Goal: Navigation & Orientation: Find specific page/section

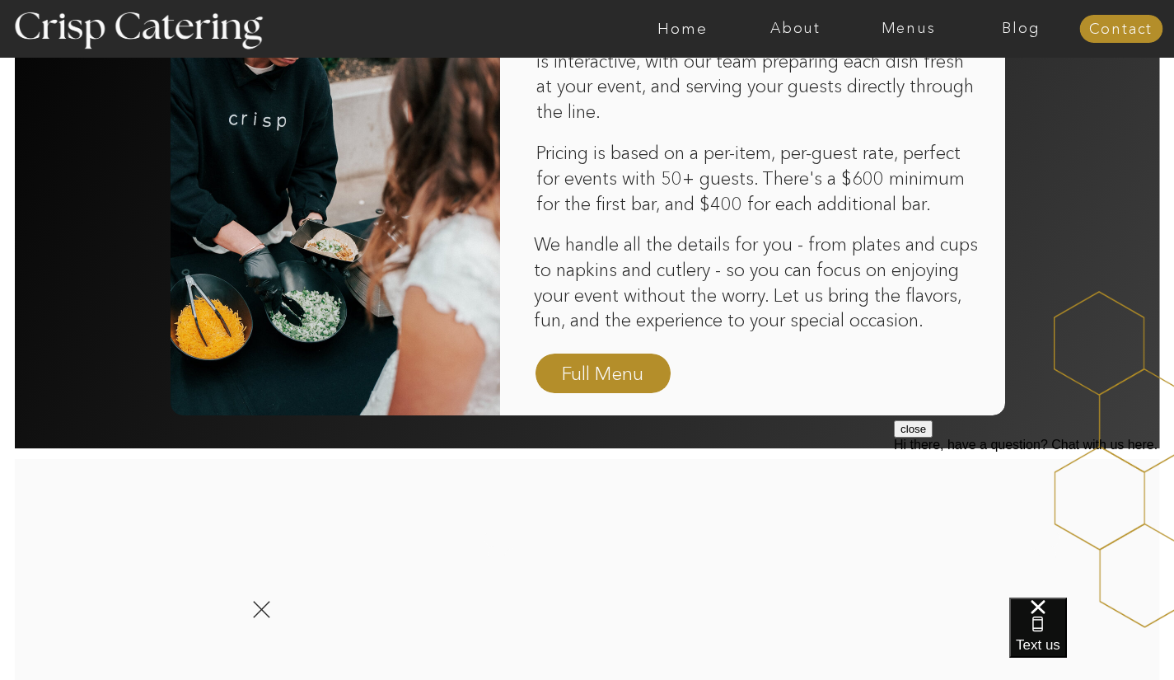
scroll to position [1150, 0]
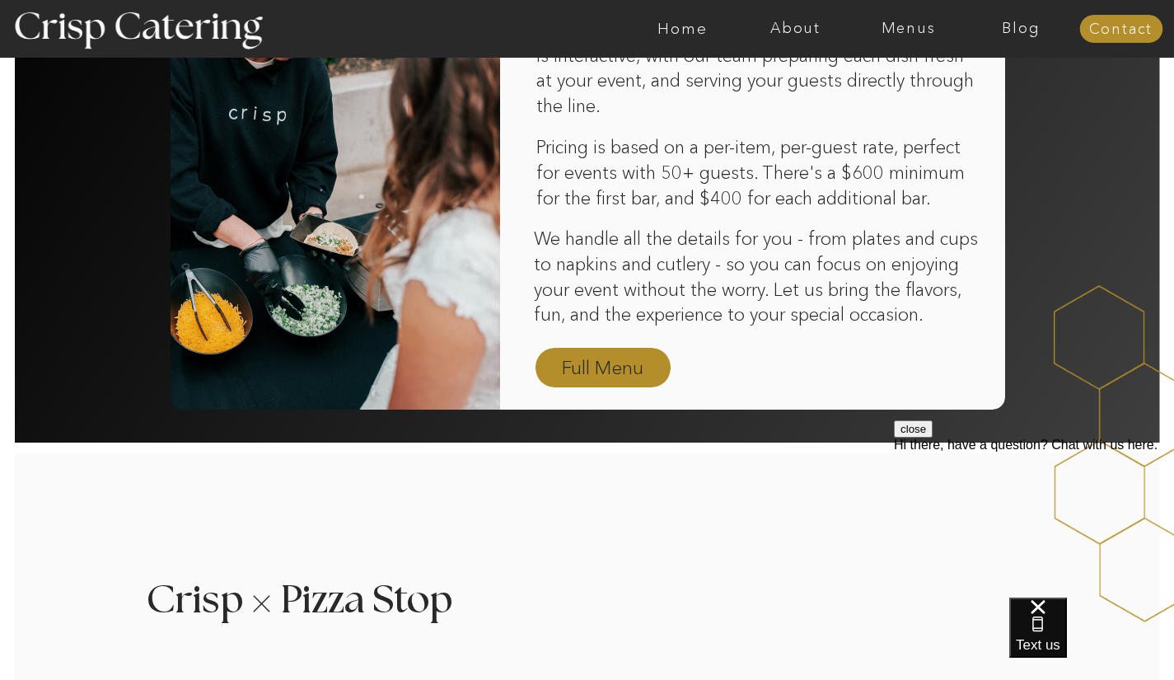
click at [612, 377] on nav "Full Menu" at bounding box center [603, 368] width 96 height 29
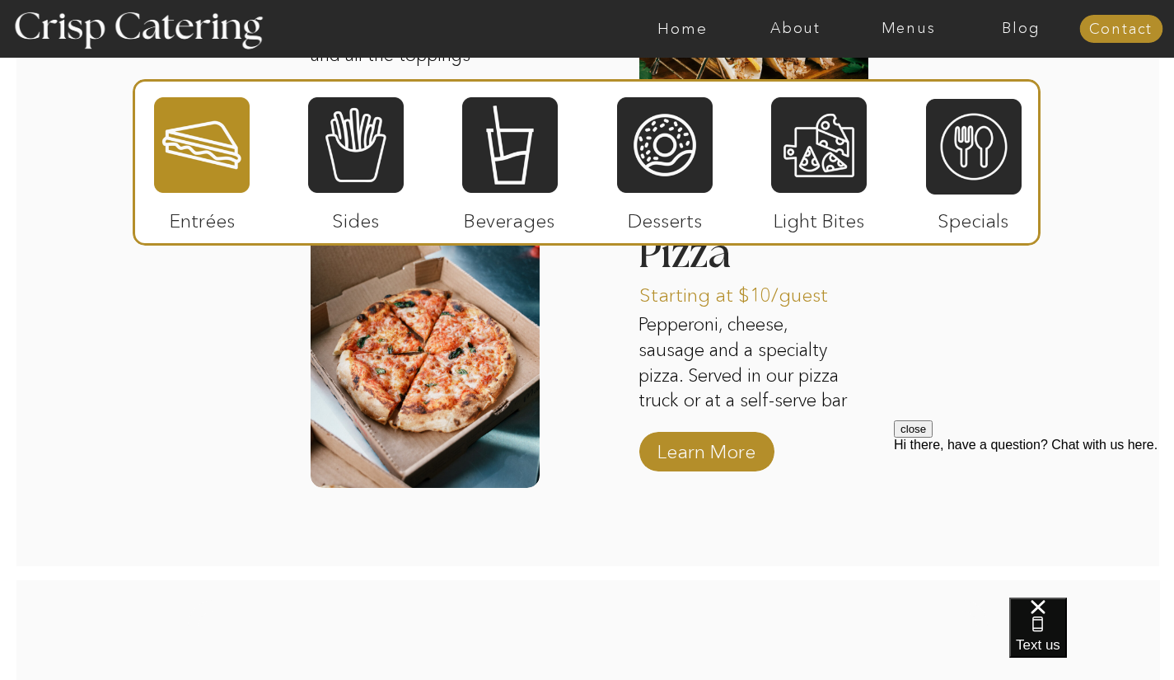
scroll to position [2277, 0]
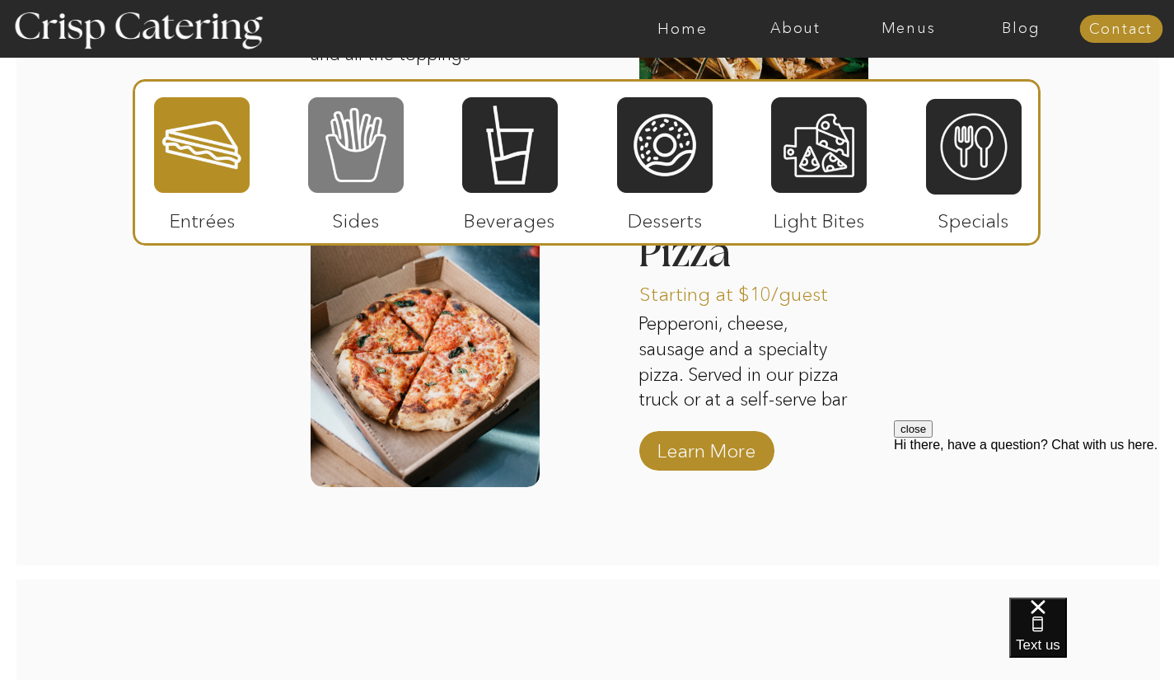
click at [350, 161] on div at bounding box center [356, 145] width 96 height 99
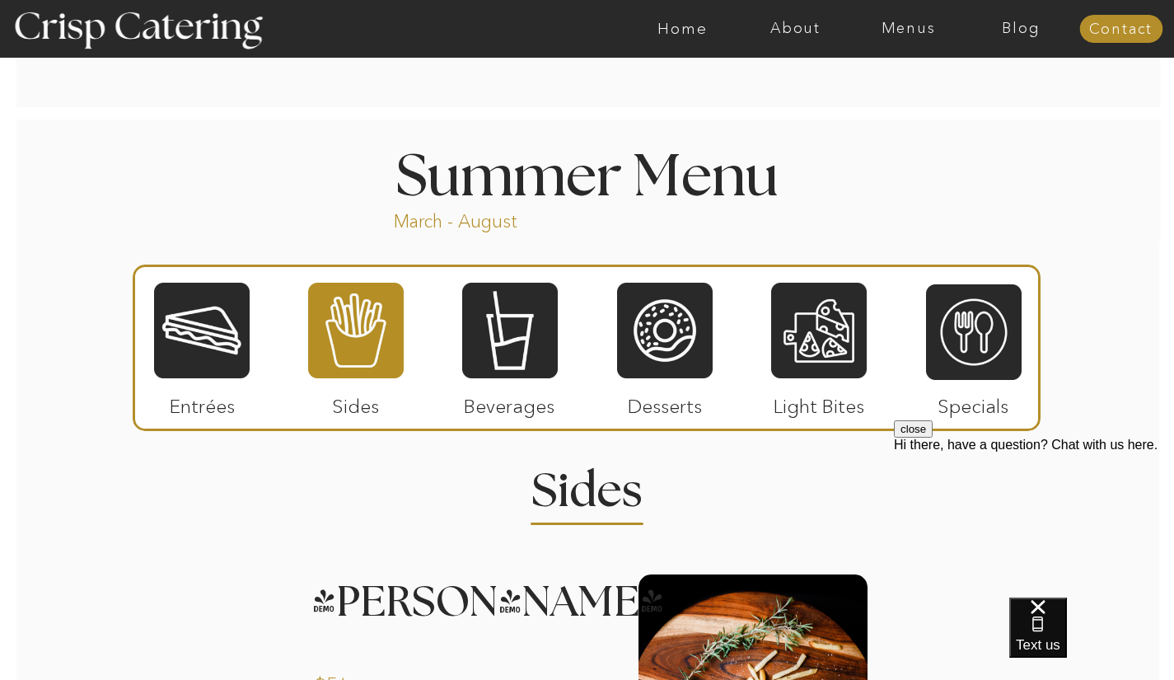
scroll to position [1314, 0]
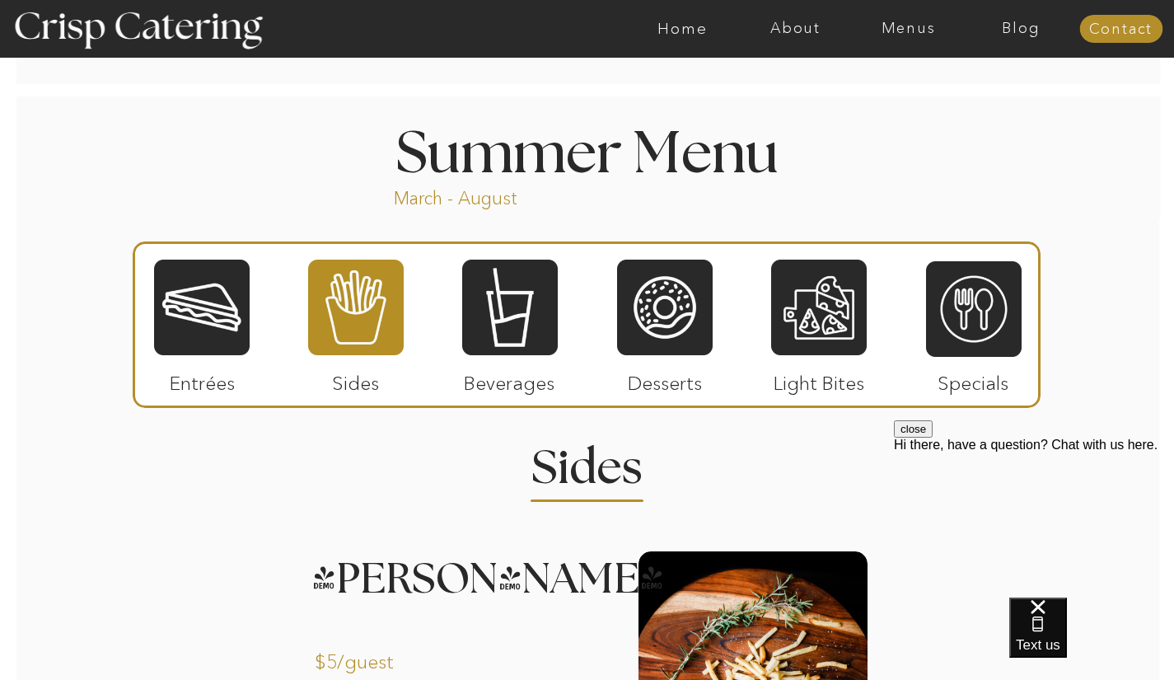
click at [825, 324] on div at bounding box center [819, 307] width 96 height 99
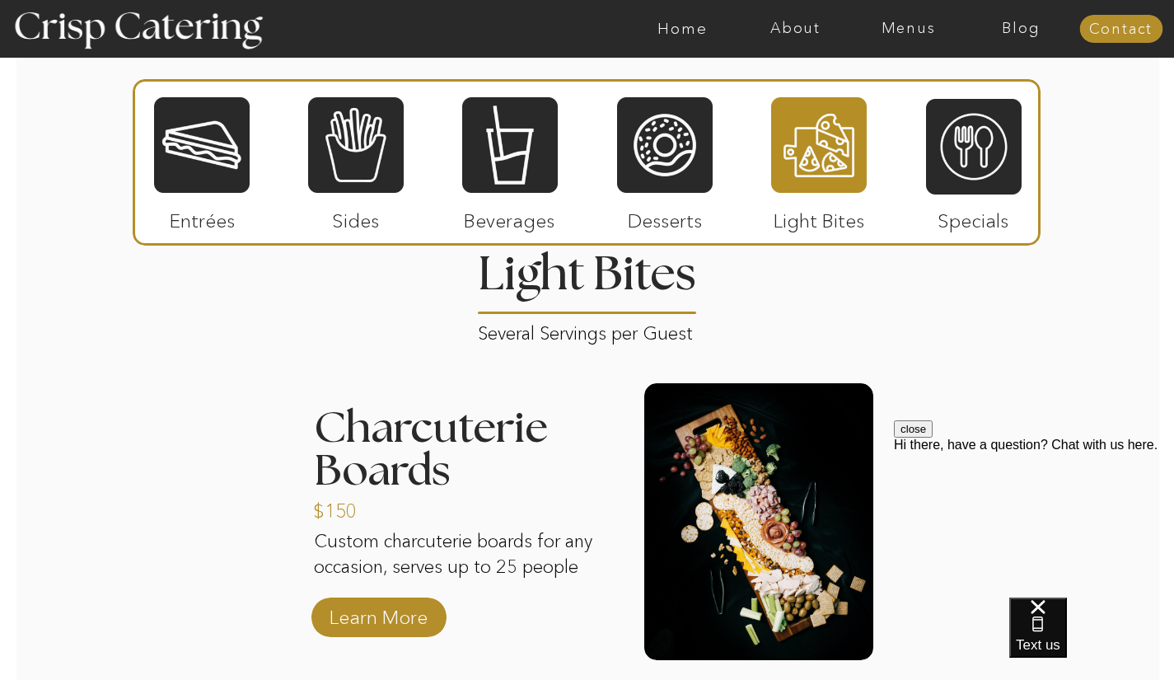
scroll to position [1507, 0]
click at [667, 152] on div at bounding box center [665, 145] width 96 height 99
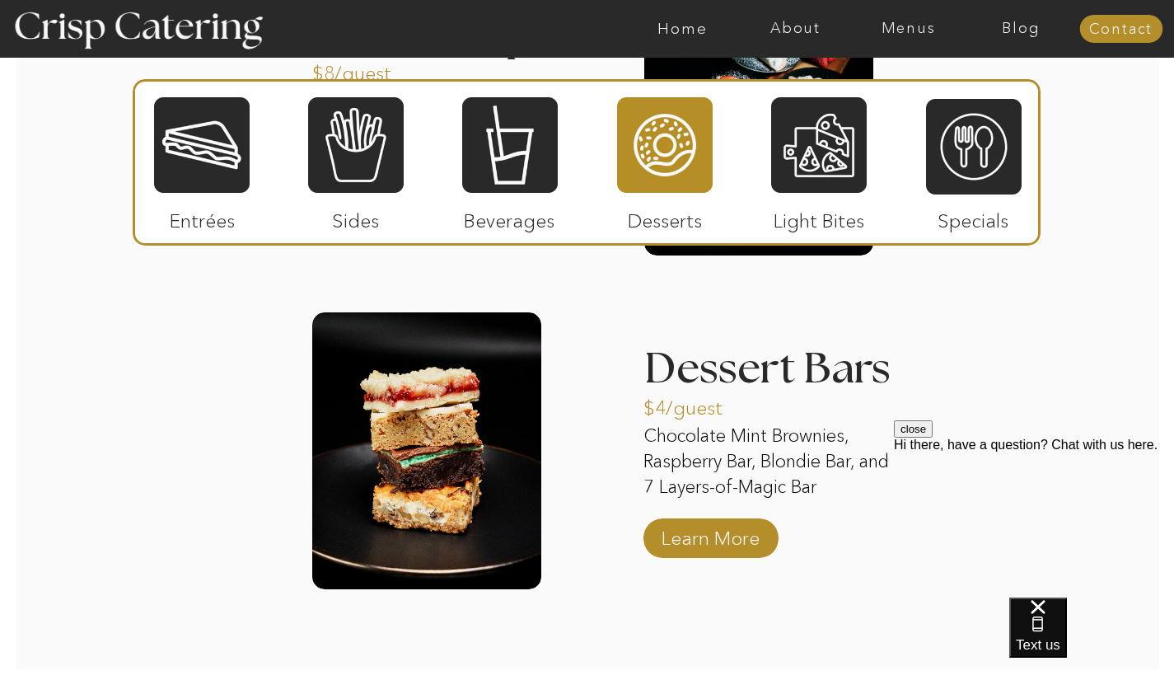
scroll to position [2216, 0]
